Goal: Information Seeking & Learning: Learn about a topic

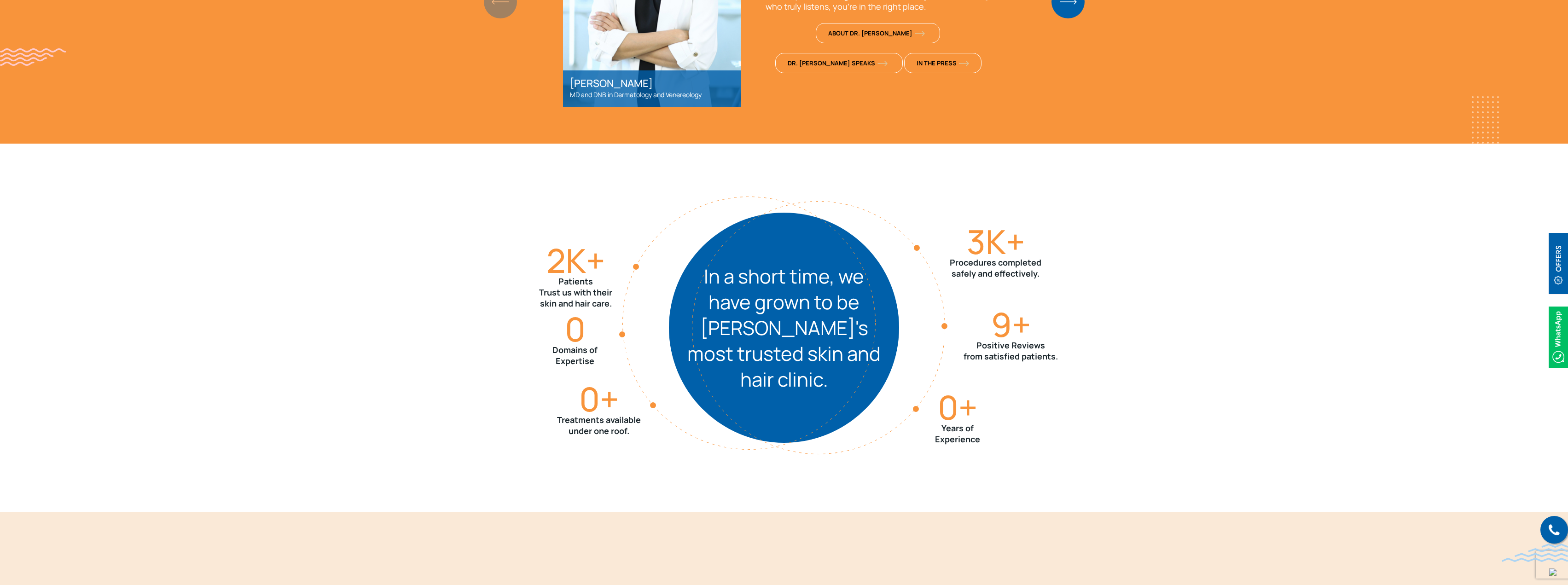
scroll to position [644, 0]
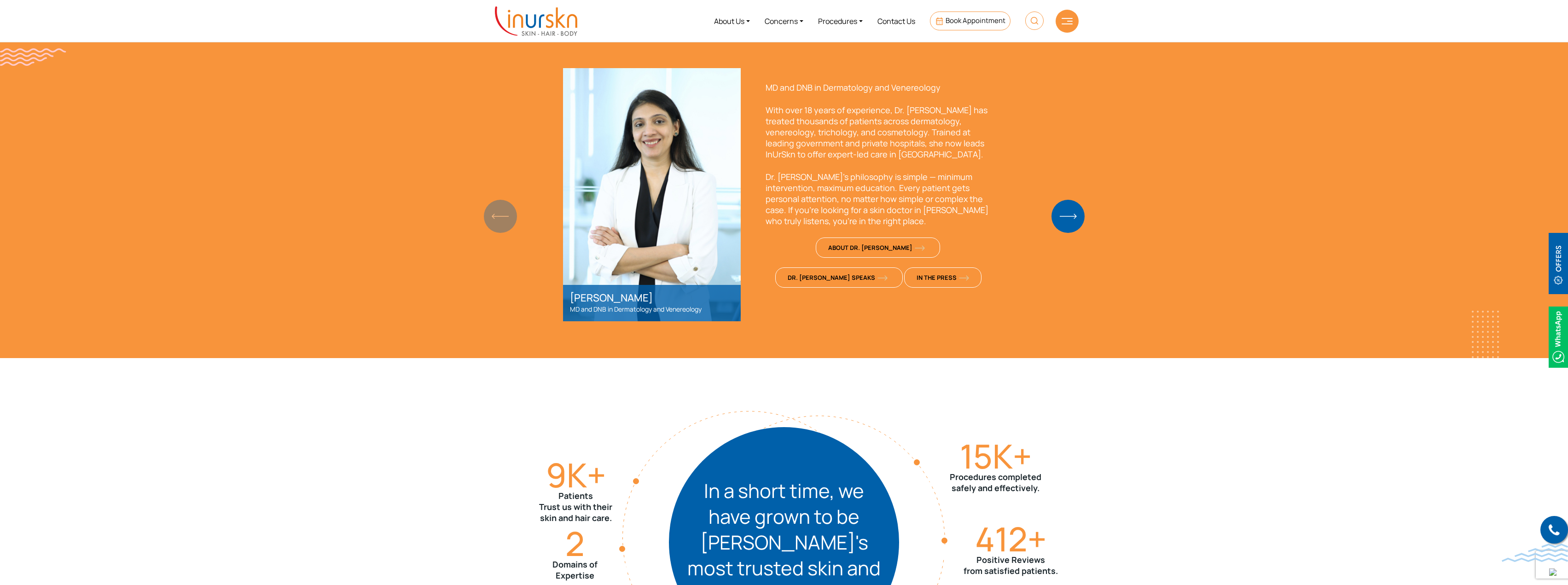
click at [428, 164] on section "Meet Dr. [PERSON_NAME] & InUrSkn Team [PERSON_NAME] MD and DNB in Dermatology a…" at bounding box center [784, 167] width 1568 height 382
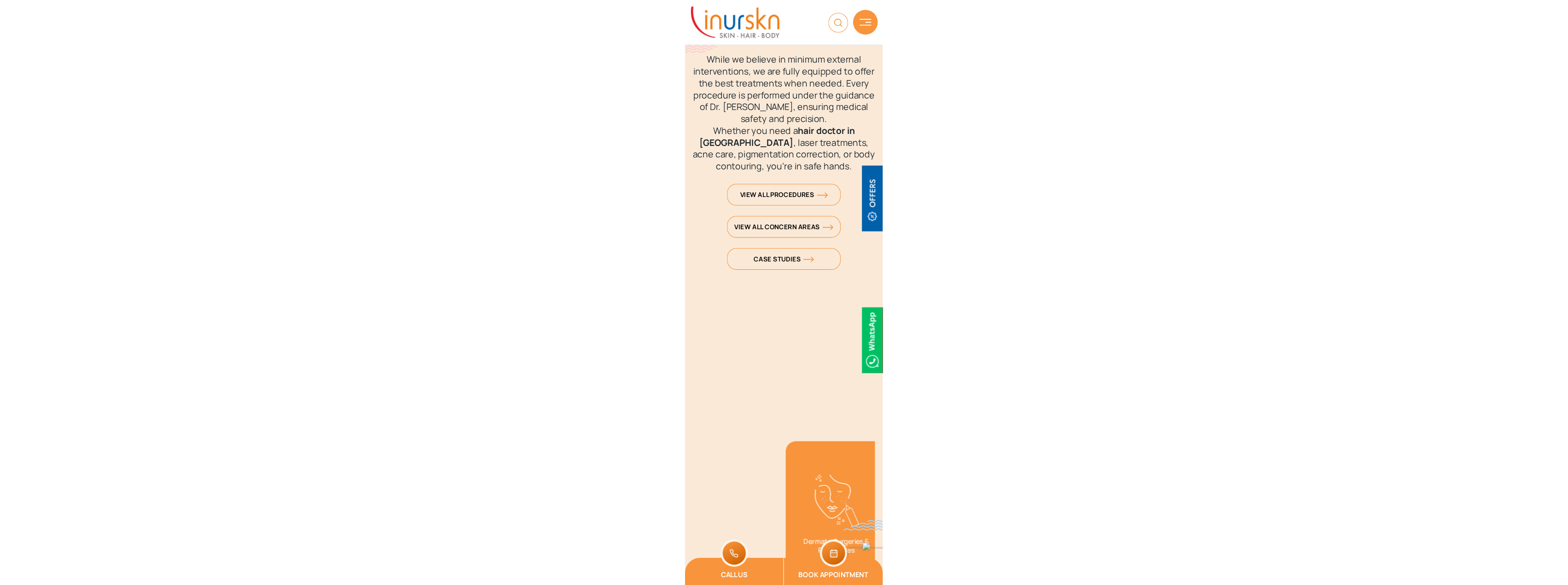
scroll to position [1574, 0]
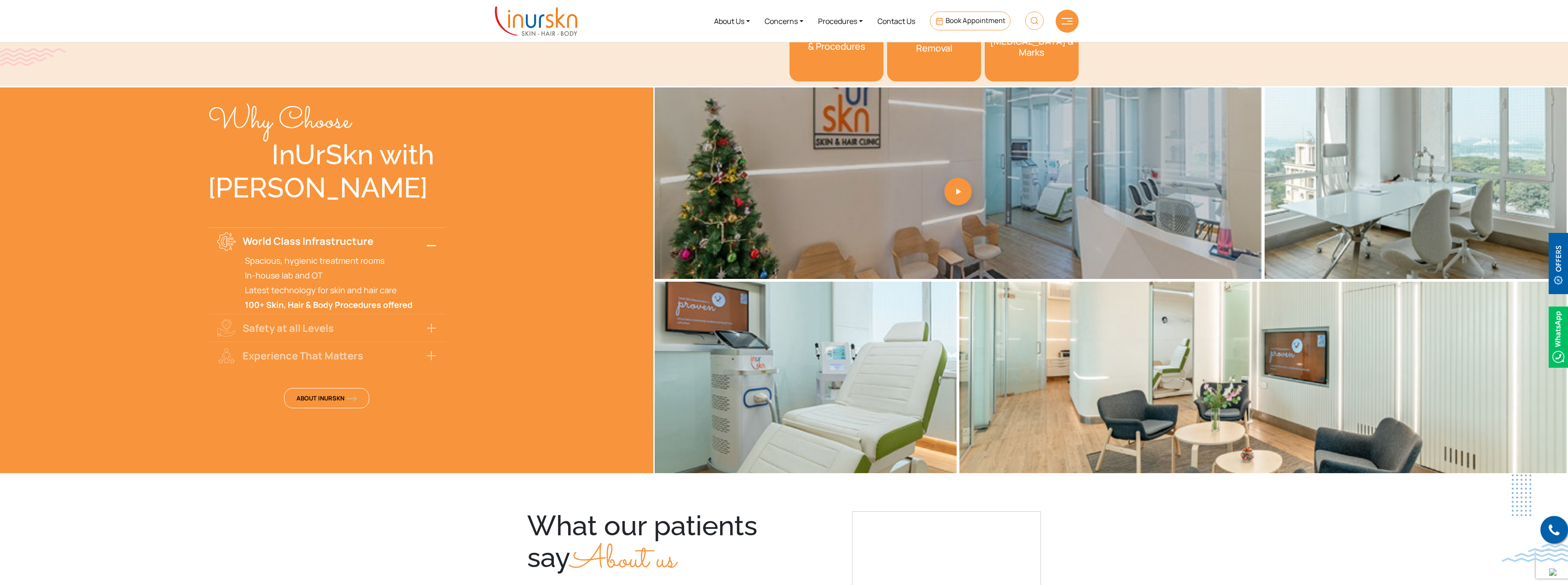
click at [601, 173] on div "Why Choose InUrSkn with [PERSON_NAME] World Class Infrastructure Spacious, hygi…" at bounding box center [326, 280] width 653 height 389
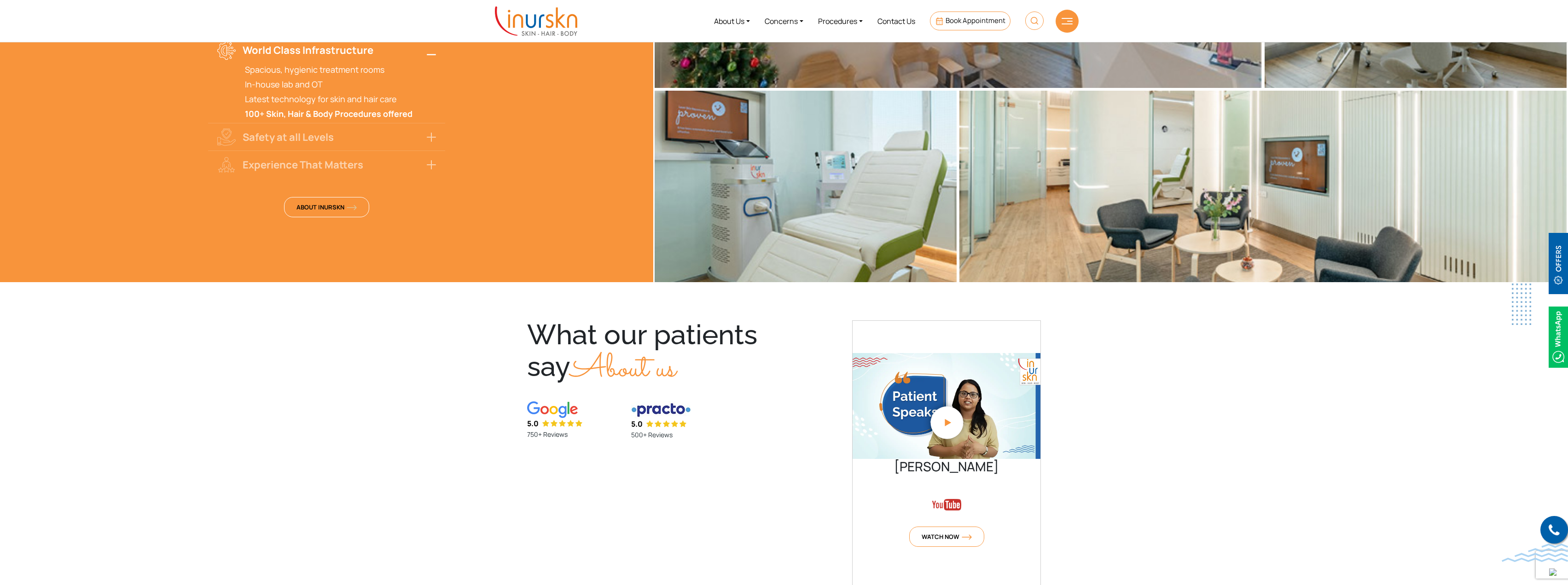
scroll to position [1896, 0]
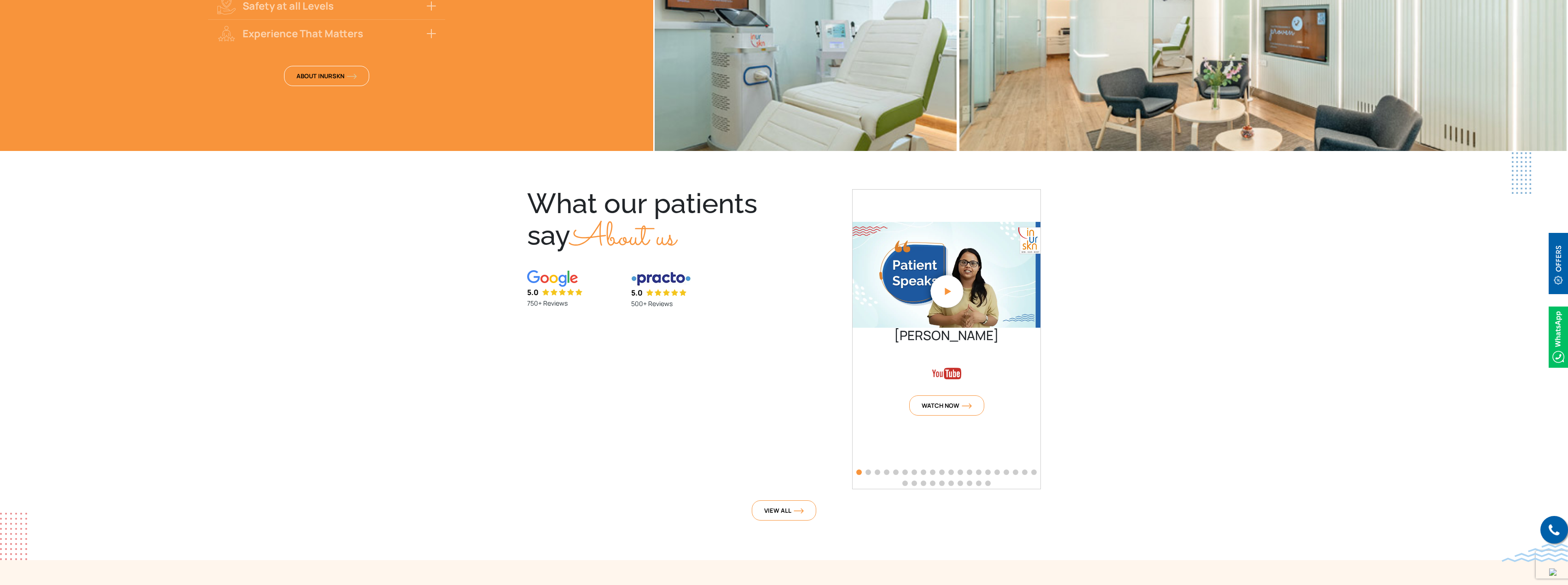
click at [389, 325] on section "What our patients say About us 5.0 750+ Reviews 5.0 500+ Reviews [PERSON_NAME] …" at bounding box center [784, 356] width 1568 height 408
click at [753, 286] on div "5.0 750+ Reviews 5.0 500+ Reviews" at bounding box center [647, 293] width 250 height 46
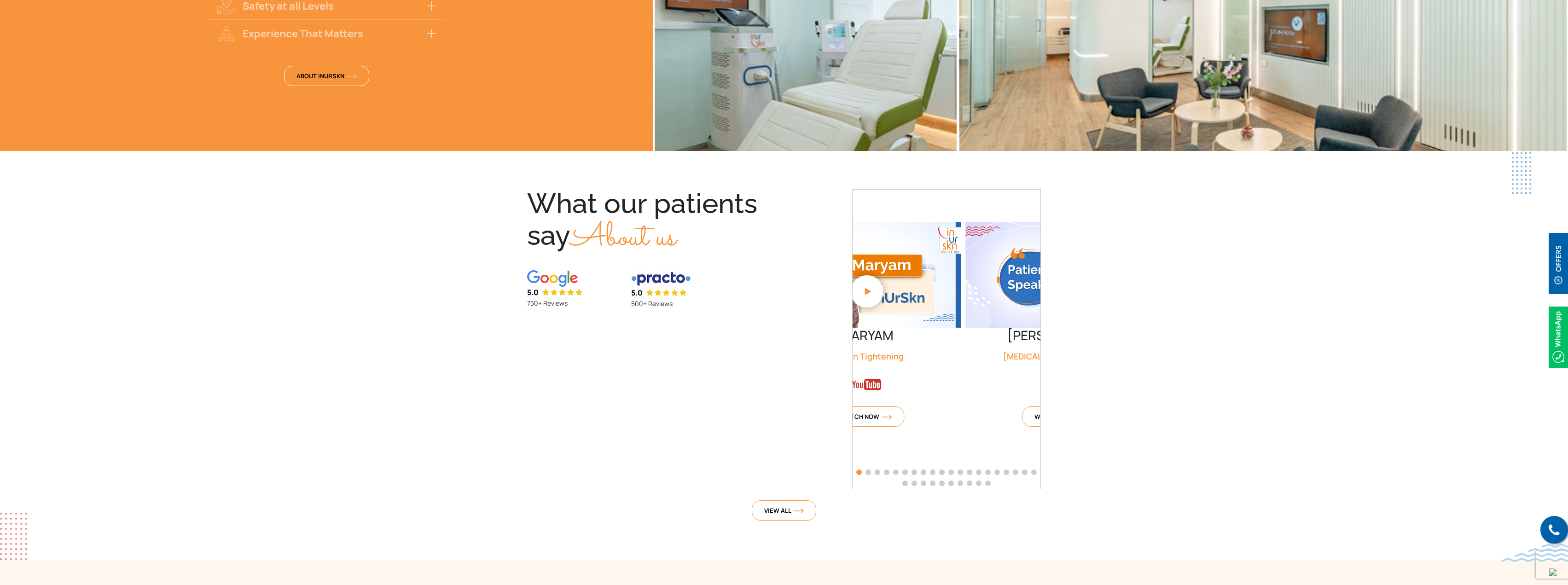
click at [649, 357] on div "What our patients say About us 5.0 750+ Reviews 5.0 500+ Reviews [PERSON_NAME] …" at bounding box center [784, 339] width 600 height 300
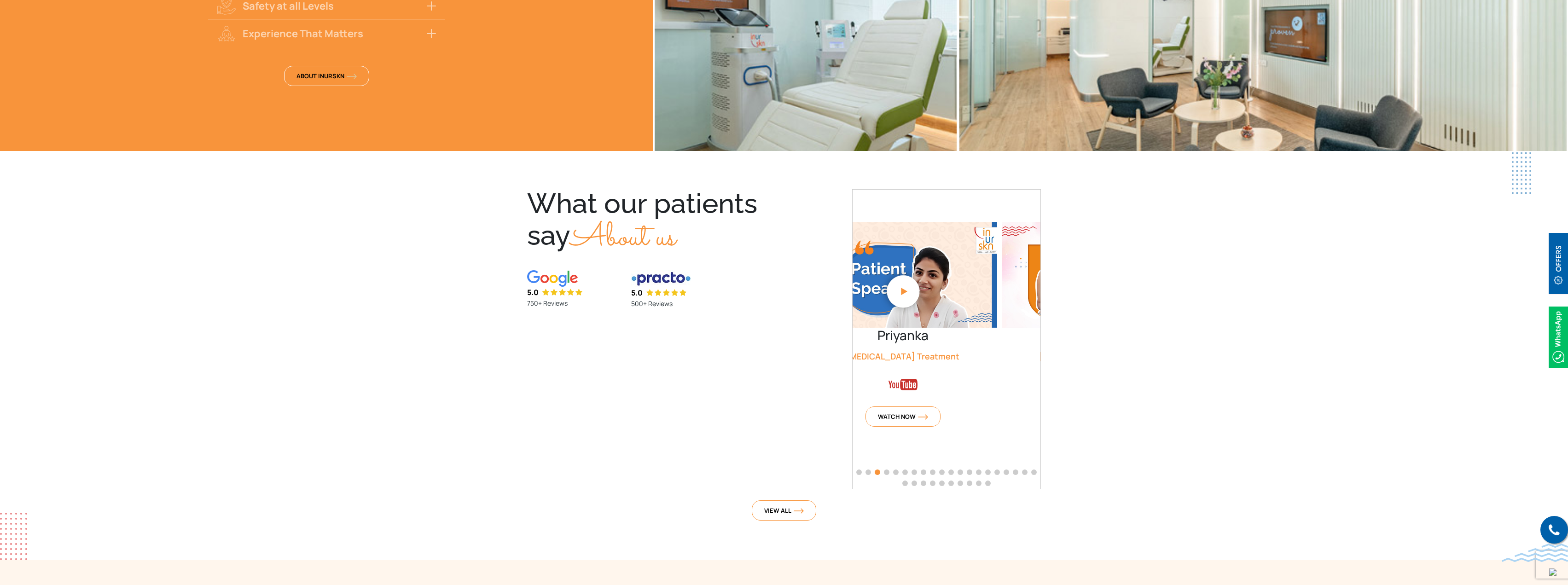
click at [652, 354] on div "What our patients say About us 5.0 750+ Reviews 5.0 500+ Reviews [PERSON_NAME] …" at bounding box center [784, 339] width 600 height 300
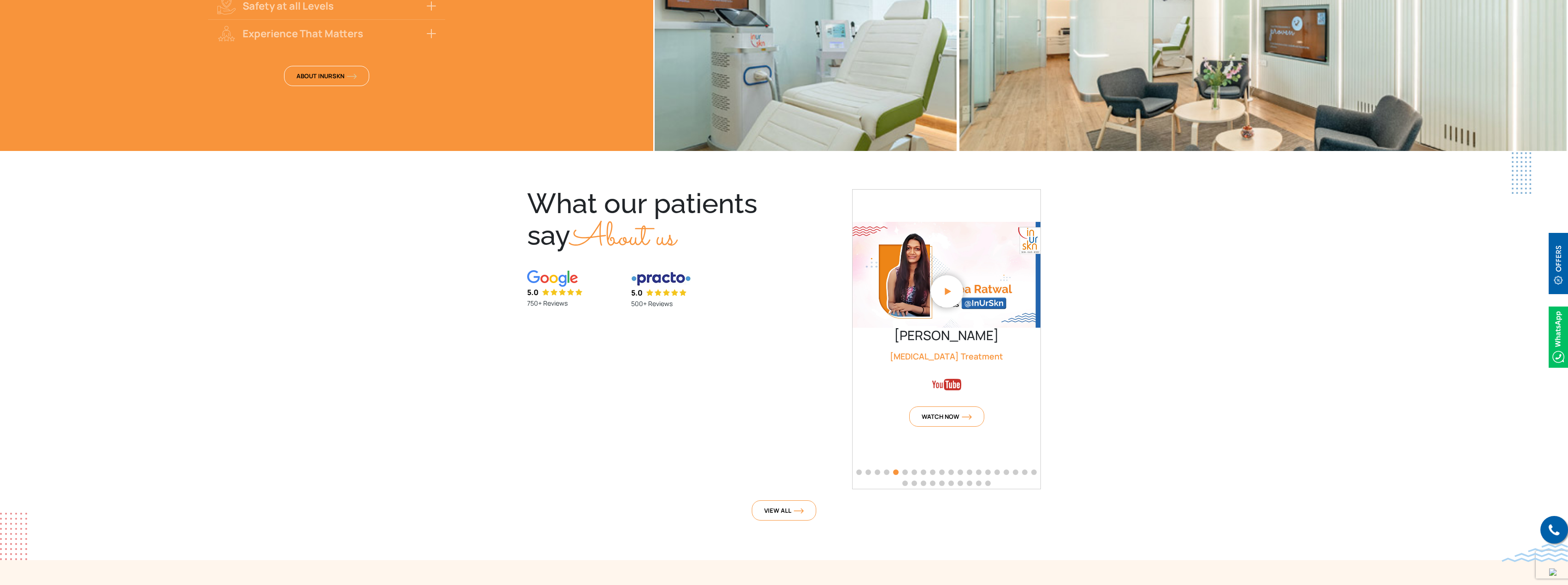
click at [1087, 351] on section "What our patients say About us 5.0 750+ Reviews 5.0 500+ Reviews [PERSON_NAME] …" at bounding box center [784, 356] width 1568 height 408
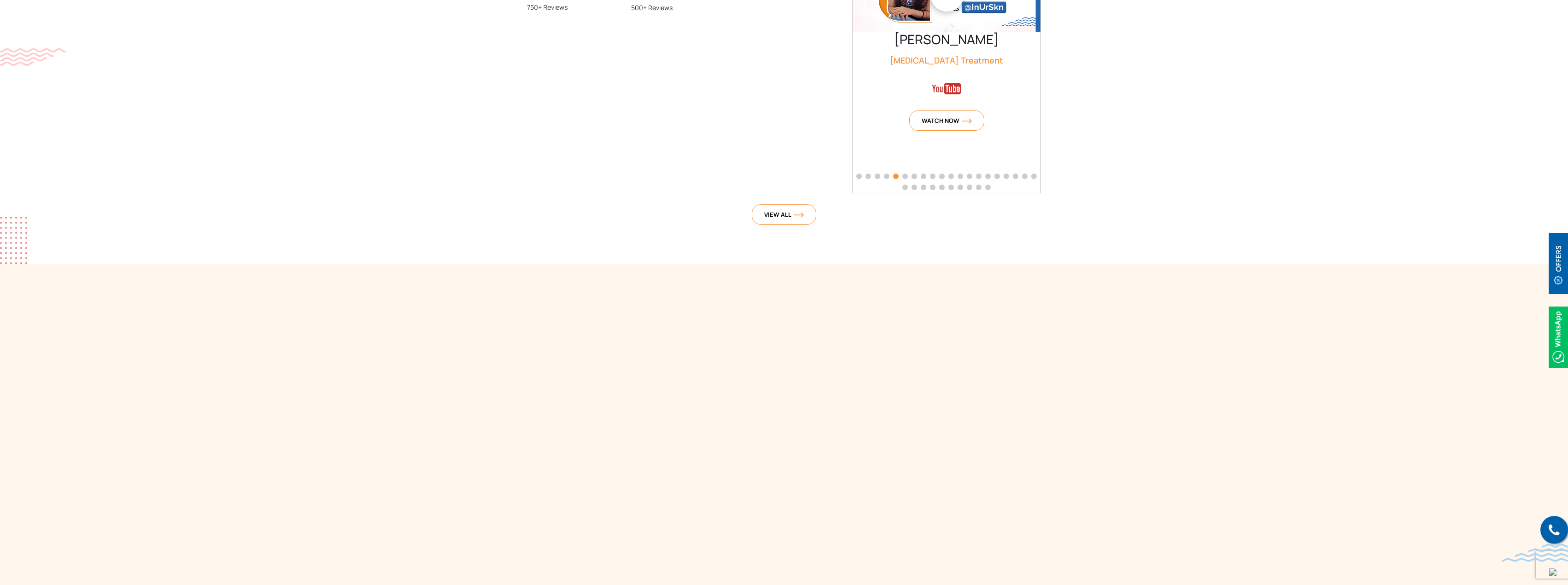
scroll to position [2325, 0]
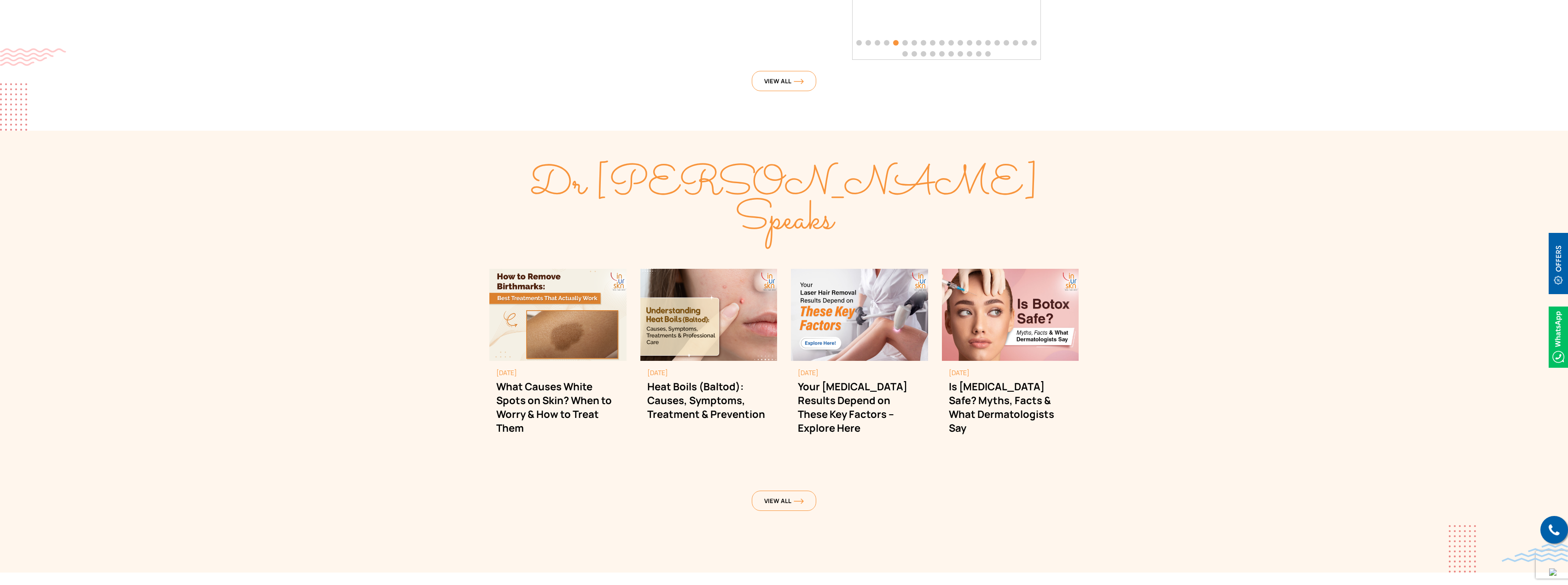
click at [1162, 281] on section "Dr [PERSON_NAME] Speaks [DATE] What Causes White Spots on Skin? When to Worry &…" at bounding box center [784, 351] width 1568 height 442
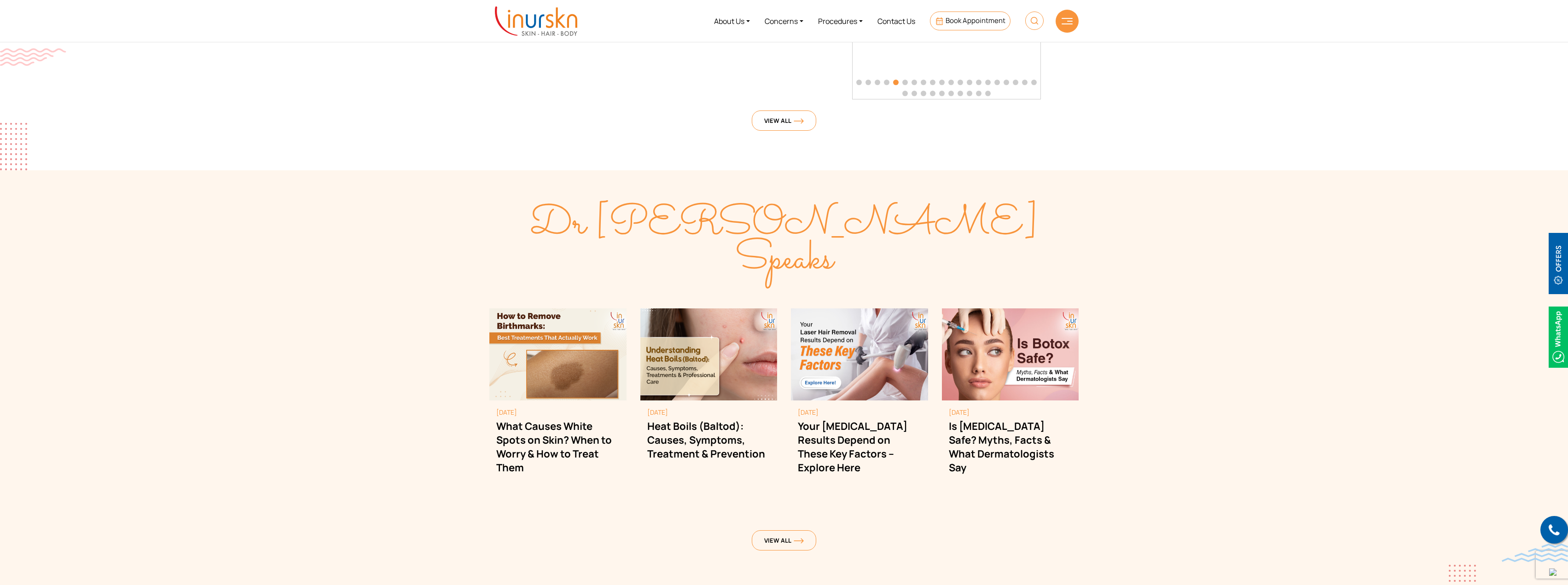
scroll to position [2433, 0]
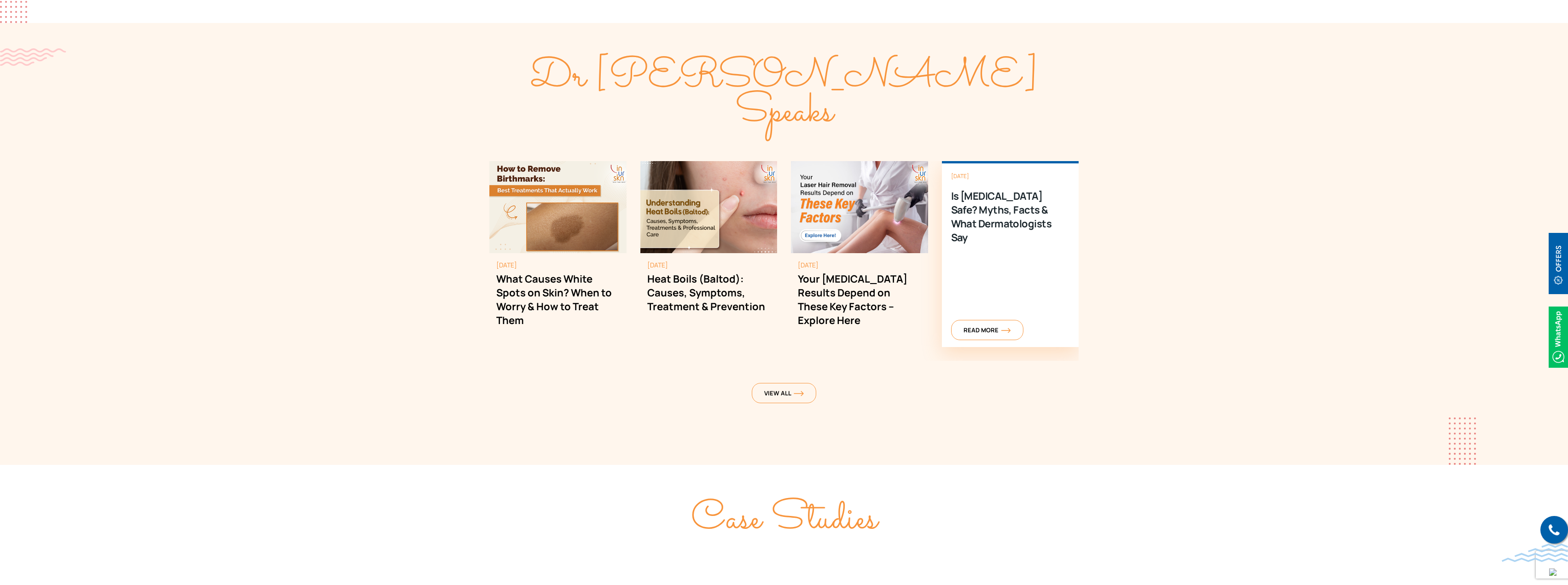
click at [522, 249] on div "[DATE] What Causes White Spots on Skin? When to Worry & How to Treat Them [DATE…" at bounding box center [784, 254] width 589 height 186
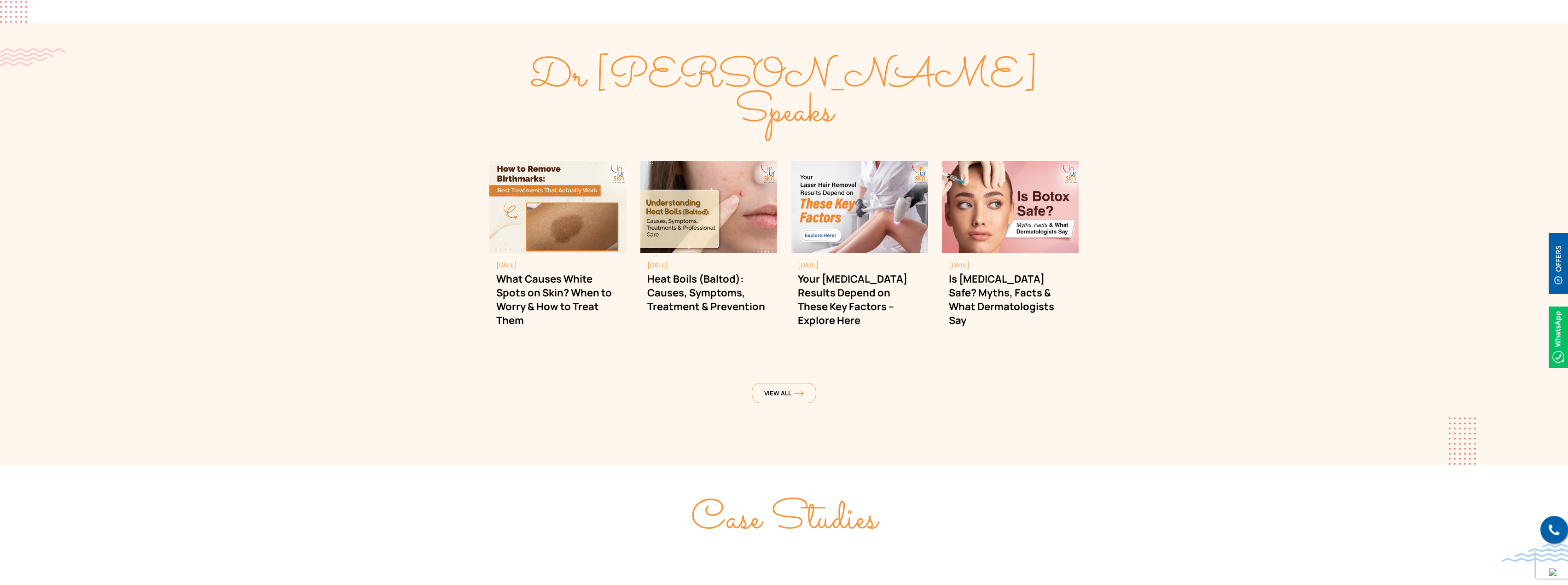
click at [342, 257] on section "Dr [PERSON_NAME] Speaks [DATE] What Causes White Spots on Skin? When to Worry &…" at bounding box center [784, 244] width 1568 height 442
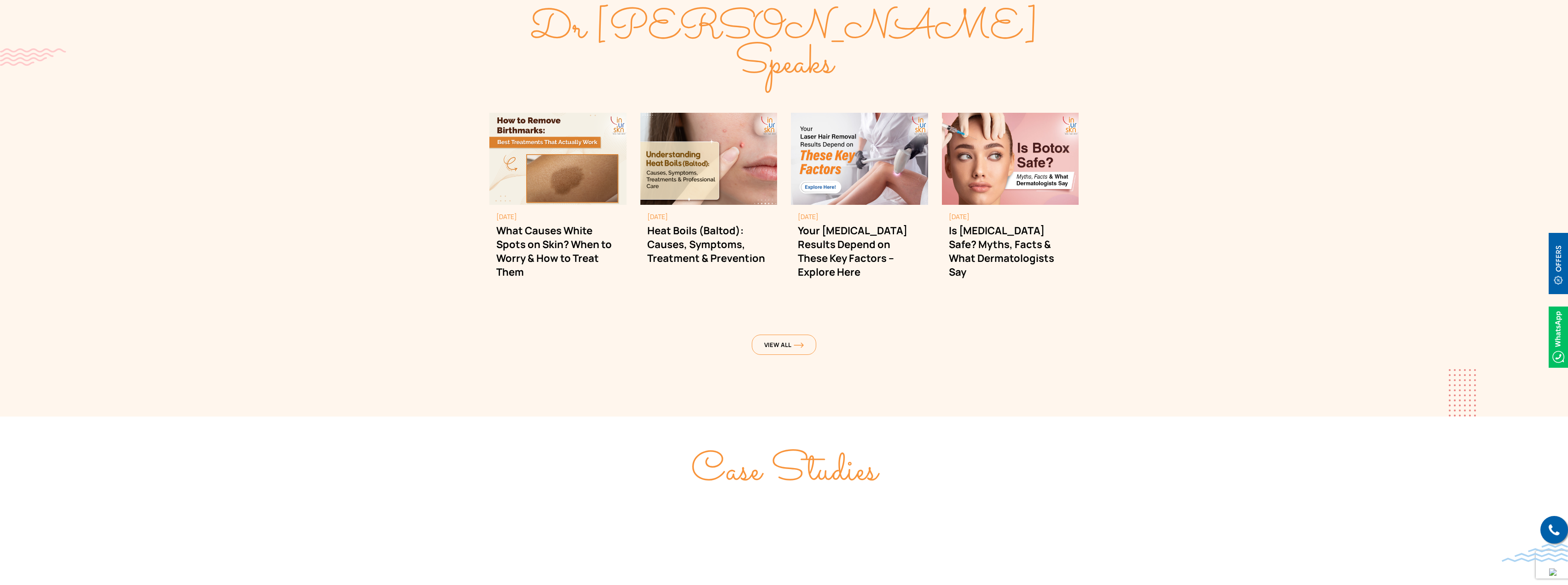
scroll to position [2970, 0]
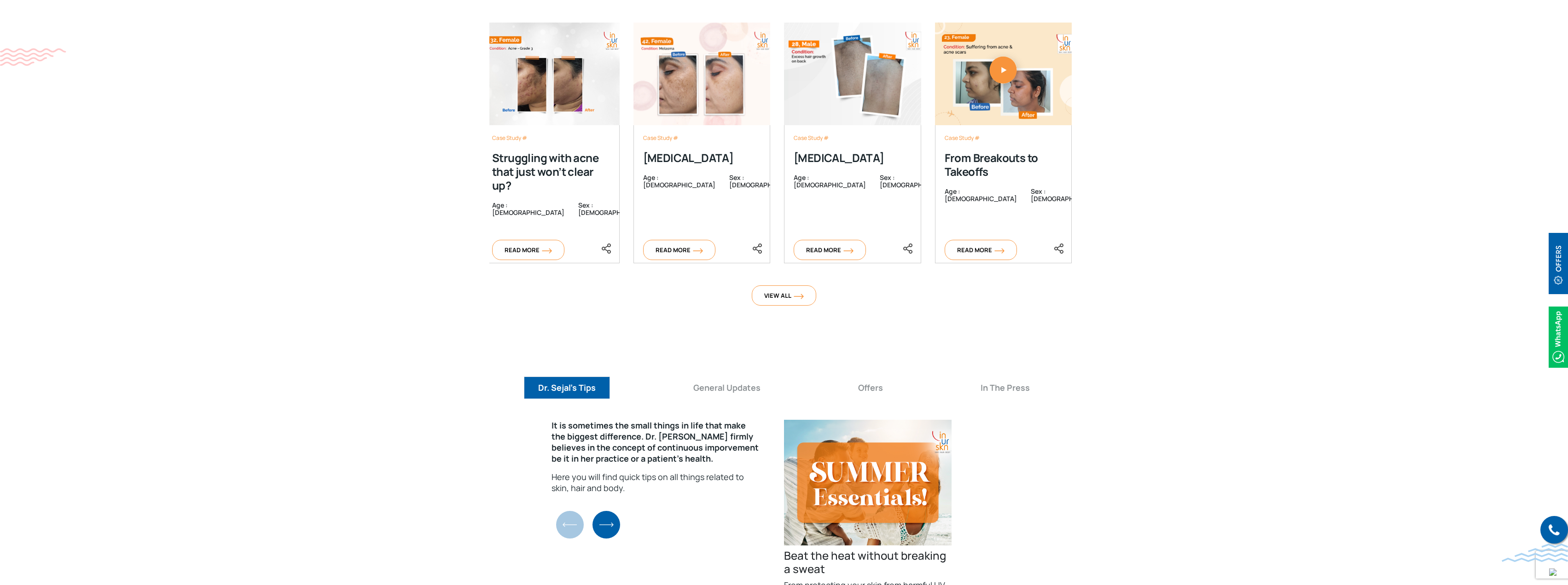
click at [373, 259] on section "Case Studies Case Study # Struggling with acne that just won’t clear up? Age : …" at bounding box center [784, 140] width 1568 height 425
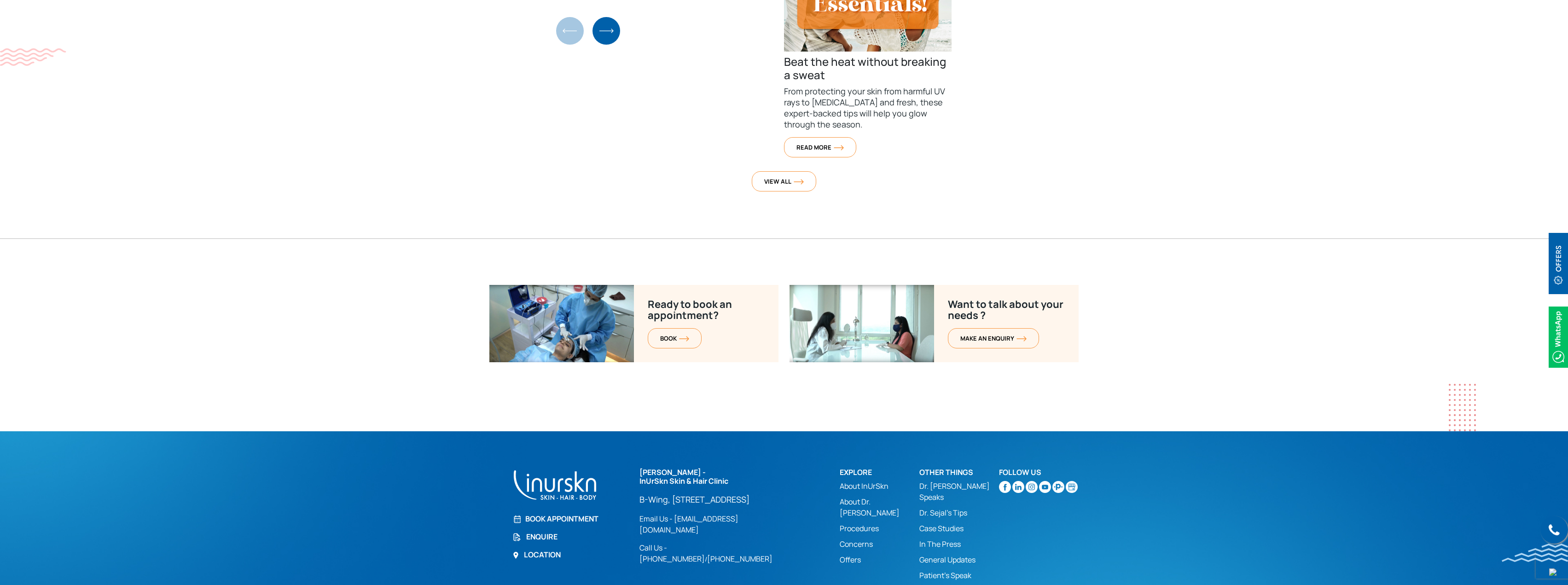
scroll to position [3470, 0]
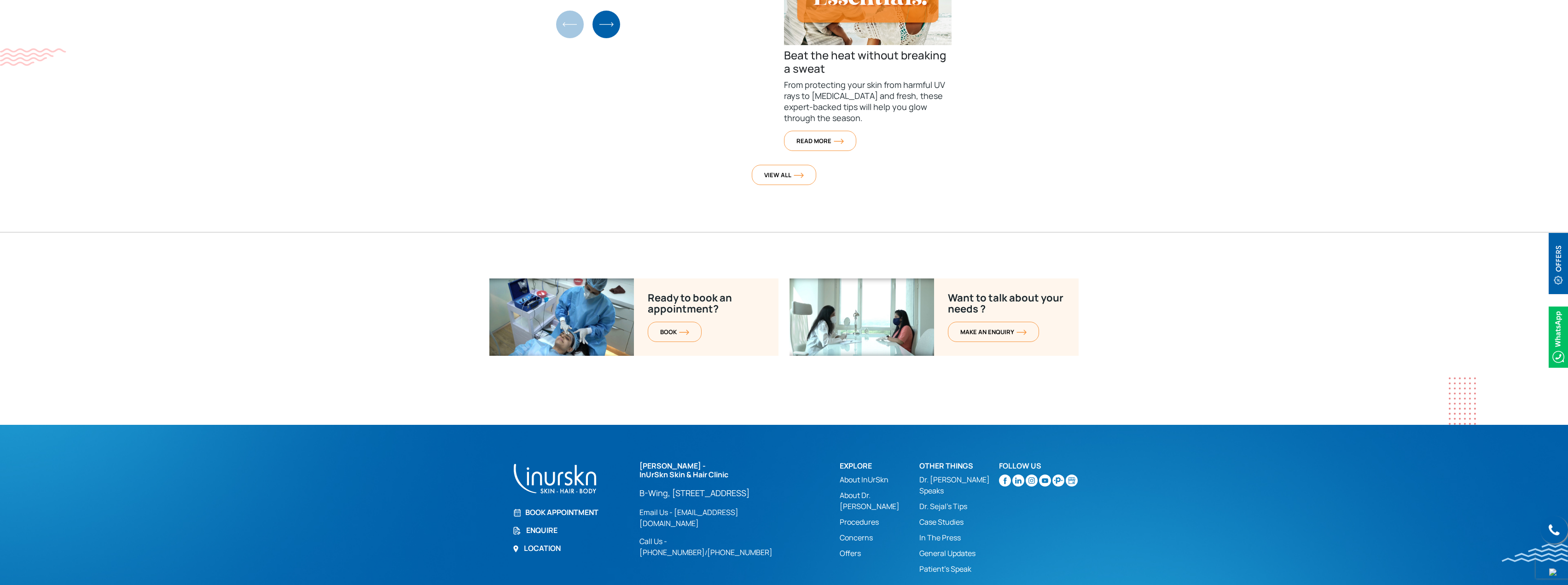
click at [303, 278] on section "Ready to book an appointment? BOOK Want to talk about your needs ? MAKE AN enqu…" at bounding box center [784, 351] width 1568 height 146
drag, startPoint x: 1040, startPoint y: 563, endPoint x: 1093, endPoint y: 564, distance: 53.0
click at [1093, 564] on section "Call us Book Appointment Enquire Location [PERSON_NAME] - InUrSkn Skin & Hair C…" at bounding box center [784, 523] width 1568 height 198
copy span "DigitalVibe"
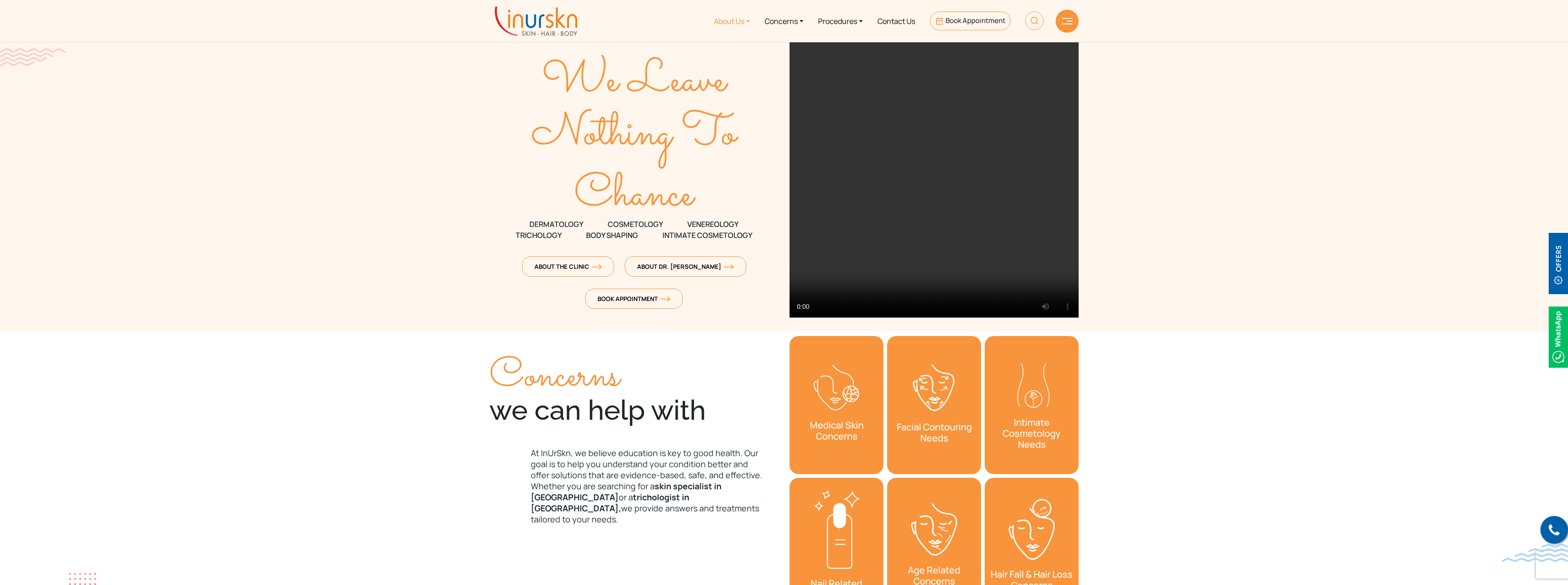
click at [730, 24] on link "About Us" at bounding box center [732, 21] width 51 height 35
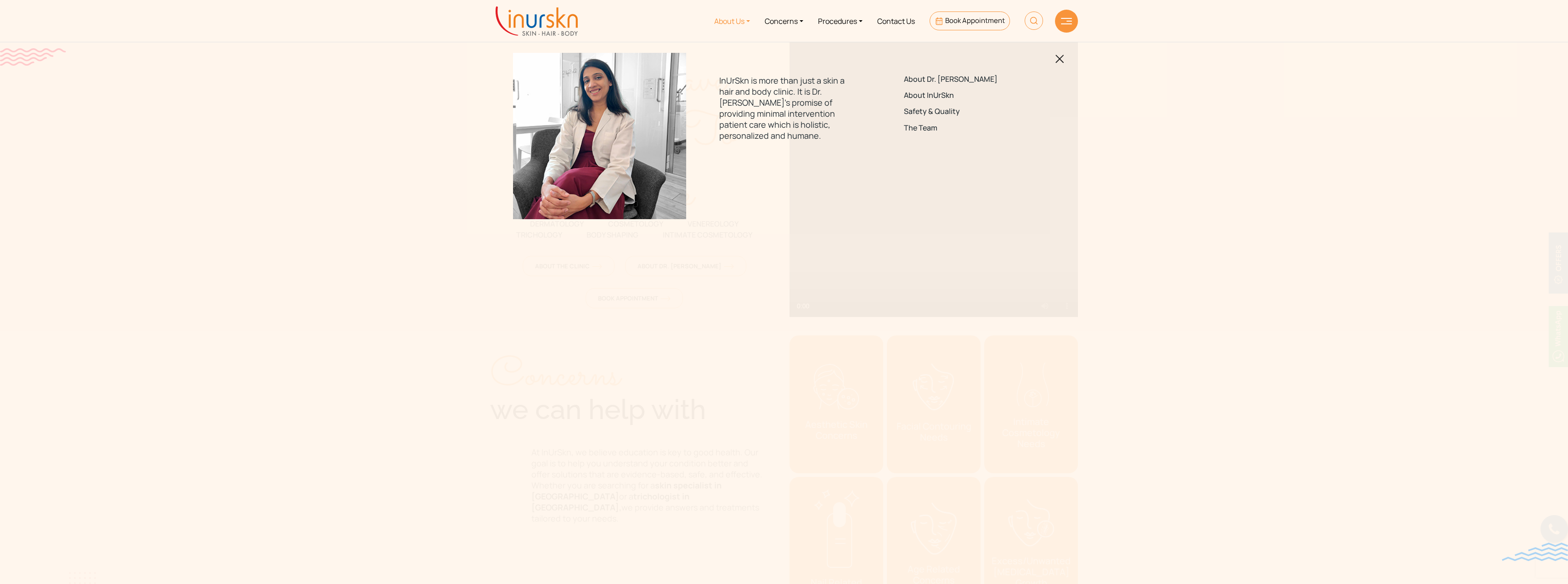
click at [729, 24] on link "About Us" at bounding box center [732, 21] width 51 height 35
click at [777, 19] on link "Concerns" at bounding box center [784, 21] width 54 height 35
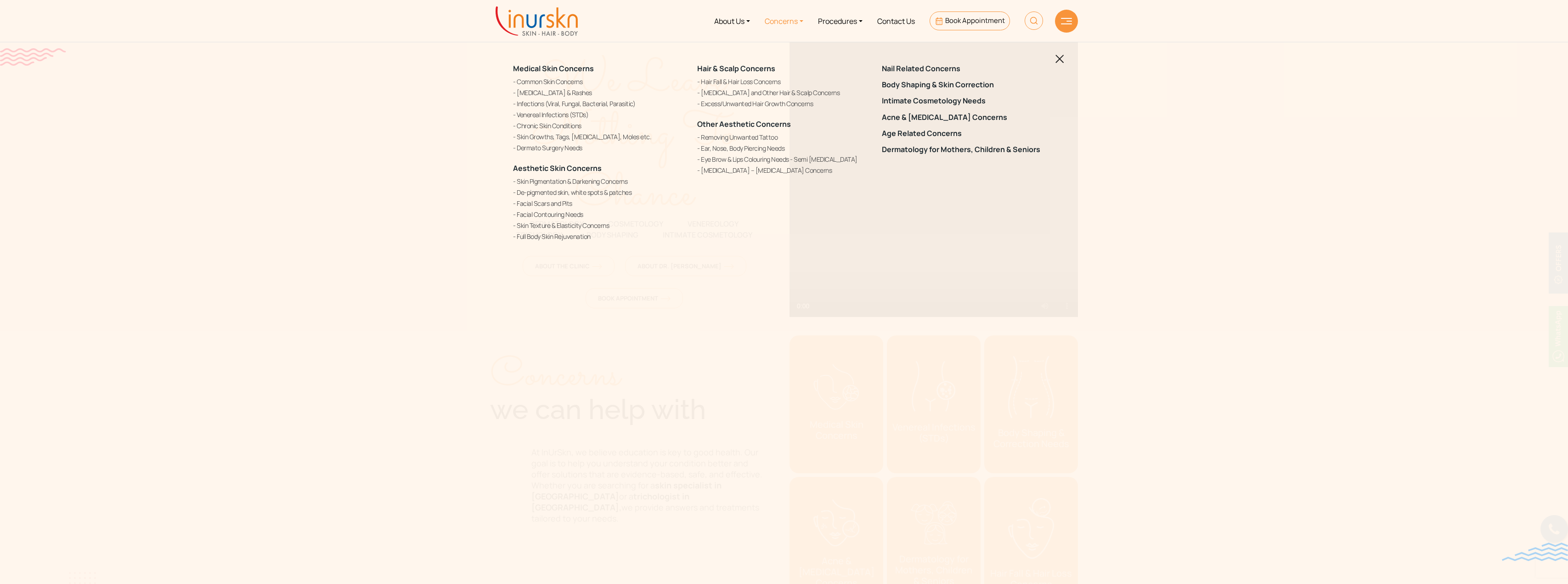
click at [1070, 21] on img at bounding box center [1066, 21] width 11 height 7
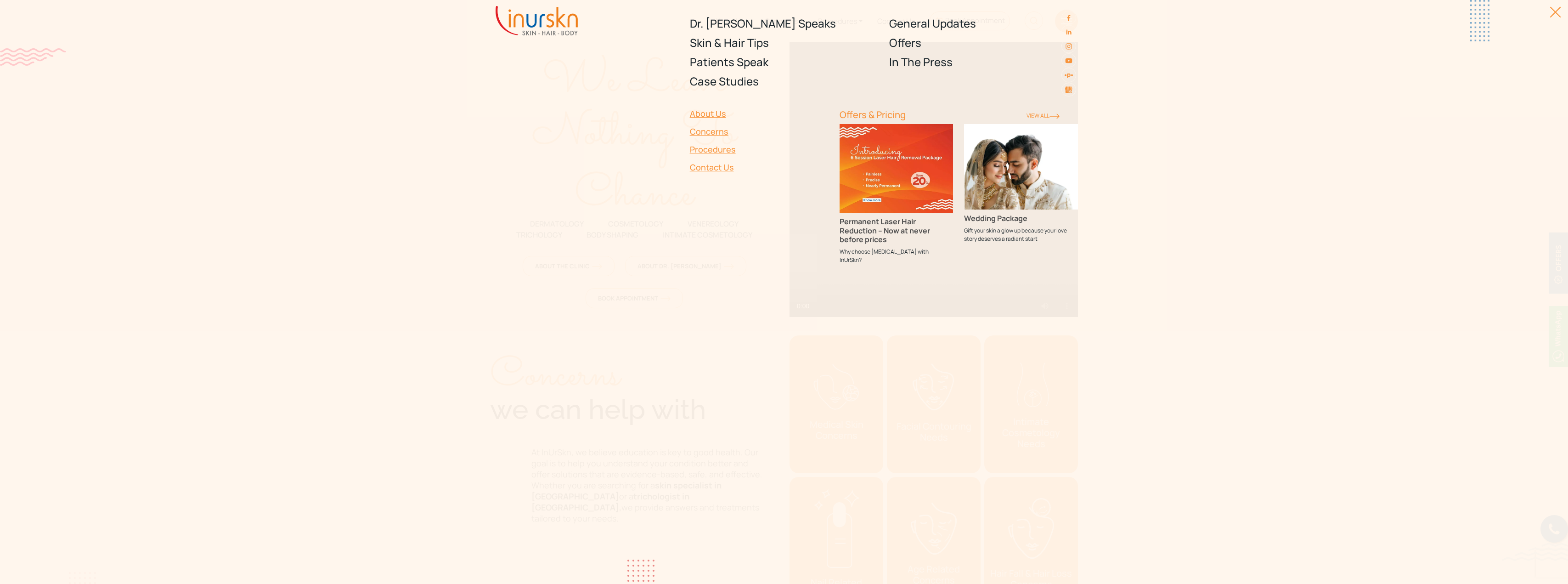
click at [710, 146] on link "Procedures" at bounding box center [759, 149] width 139 height 18
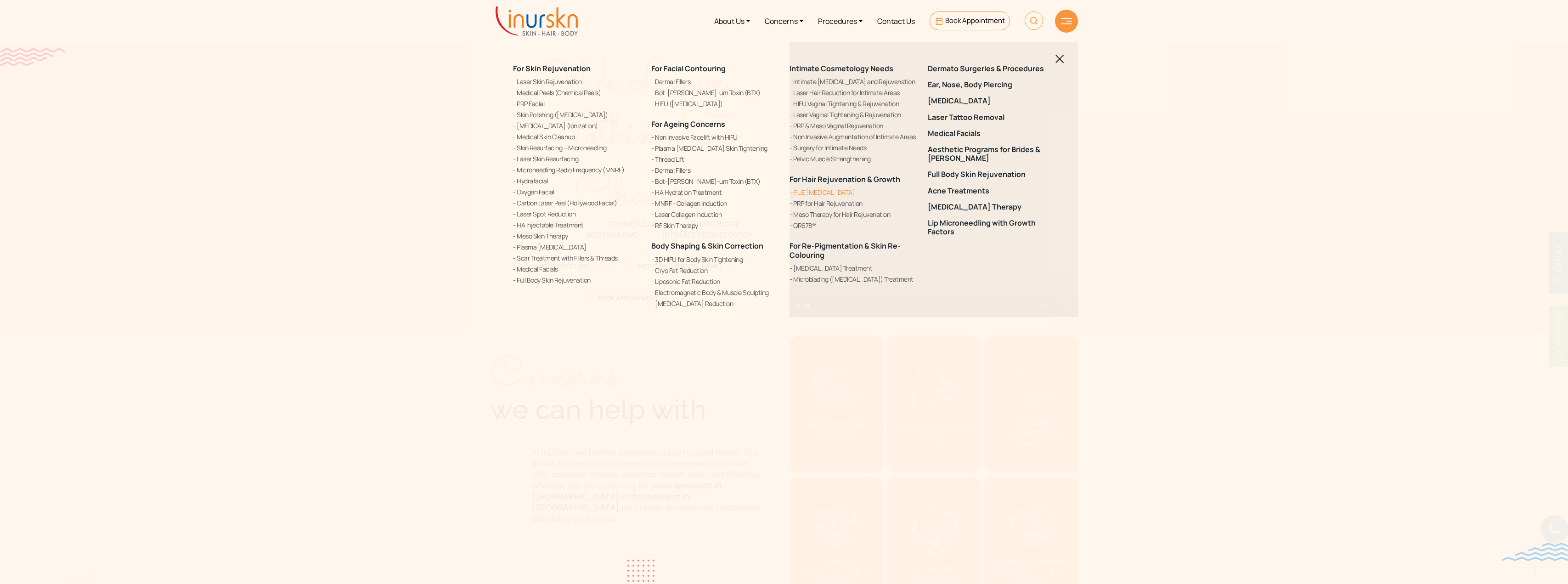
click at [815, 197] on link "FUE [MEDICAL_DATA]" at bounding box center [853, 192] width 127 height 10
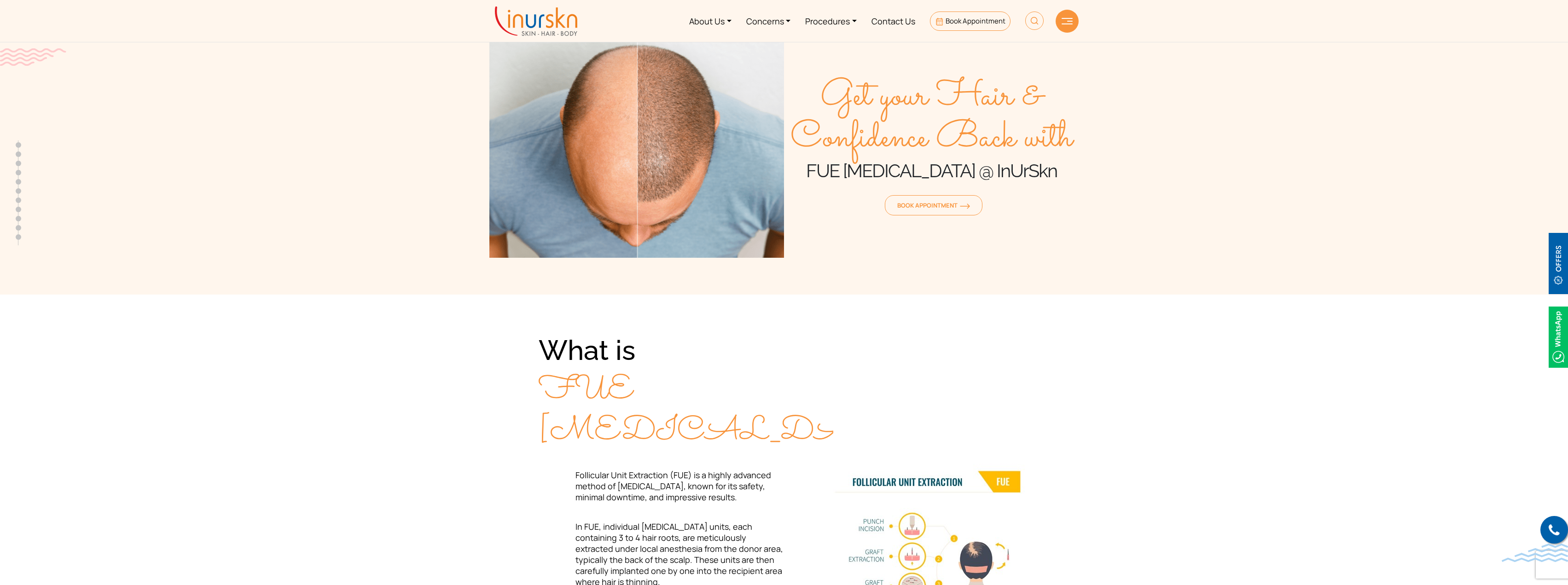
click at [447, 372] on section "What is FUE Hair Transplant? Follicular Unit Extraction (FUE) is a highly advan…" at bounding box center [784, 515] width 1568 height 442
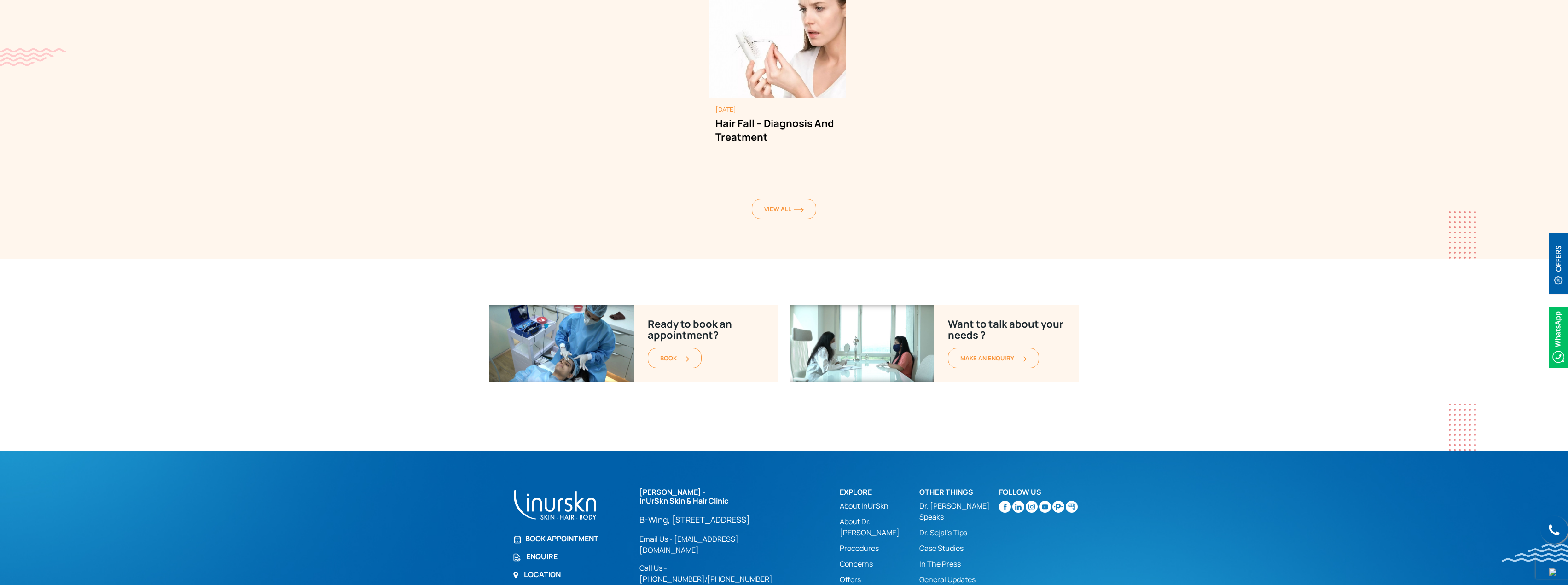
scroll to position [4209, 0]
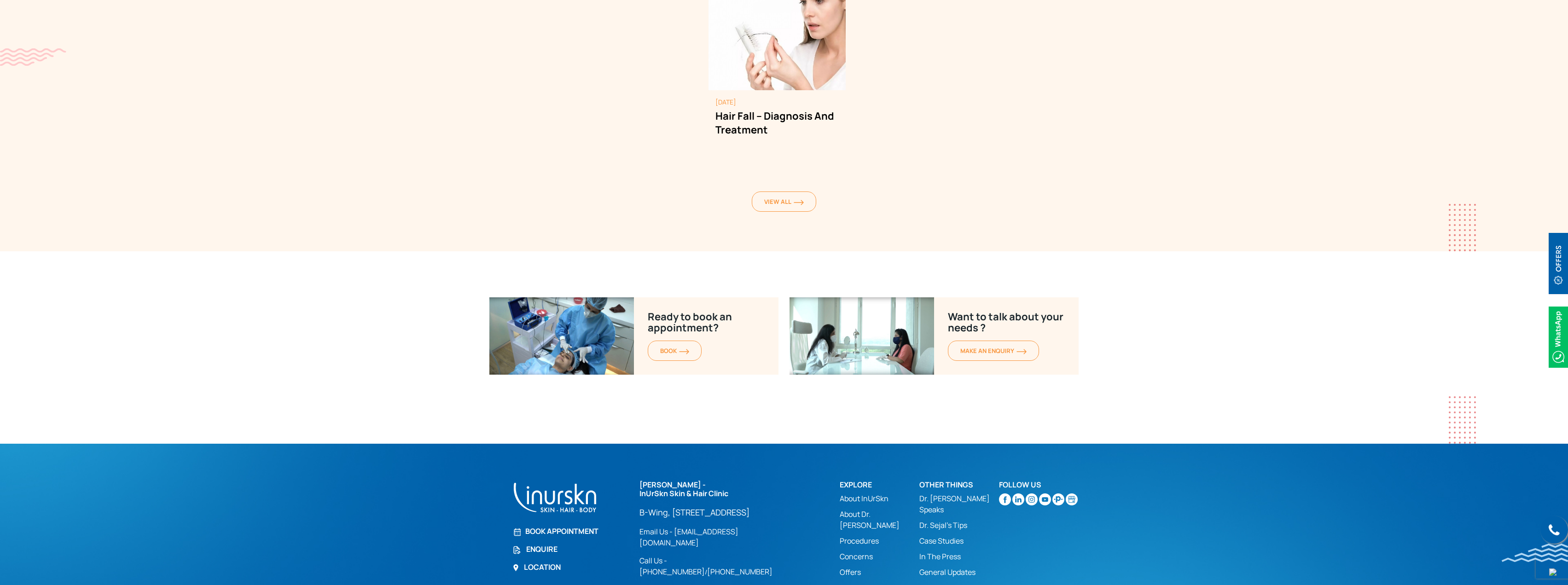
click at [426, 348] on section "Ready to book an appointment? BOOK Want to talk about your needs ? MAKE AN enqu…" at bounding box center [784, 370] width 1568 height 146
